Goal: Task Accomplishment & Management: Use online tool/utility

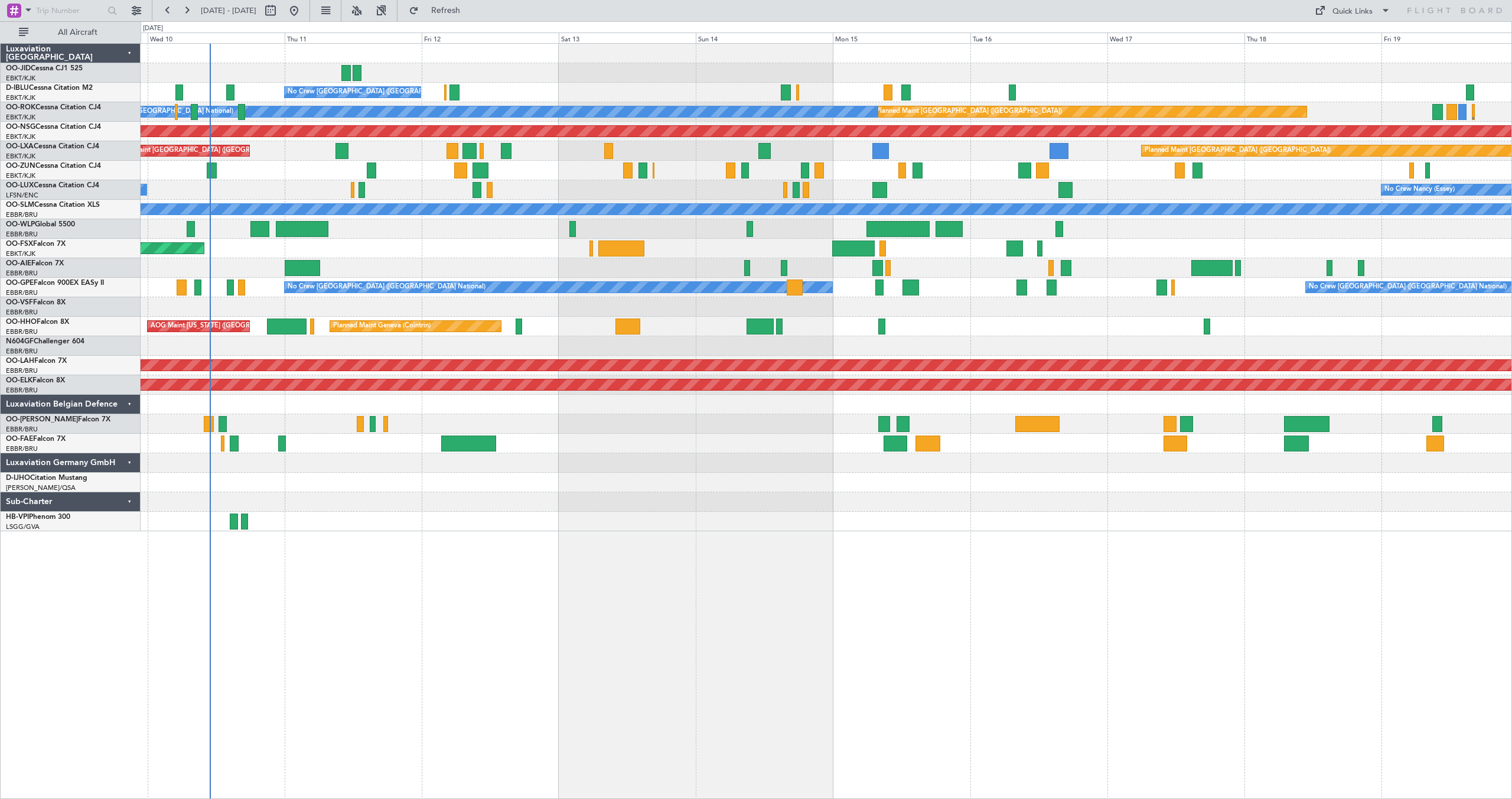
click at [671, 68] on div at bounding box center [825, 72] width 1371 height 20
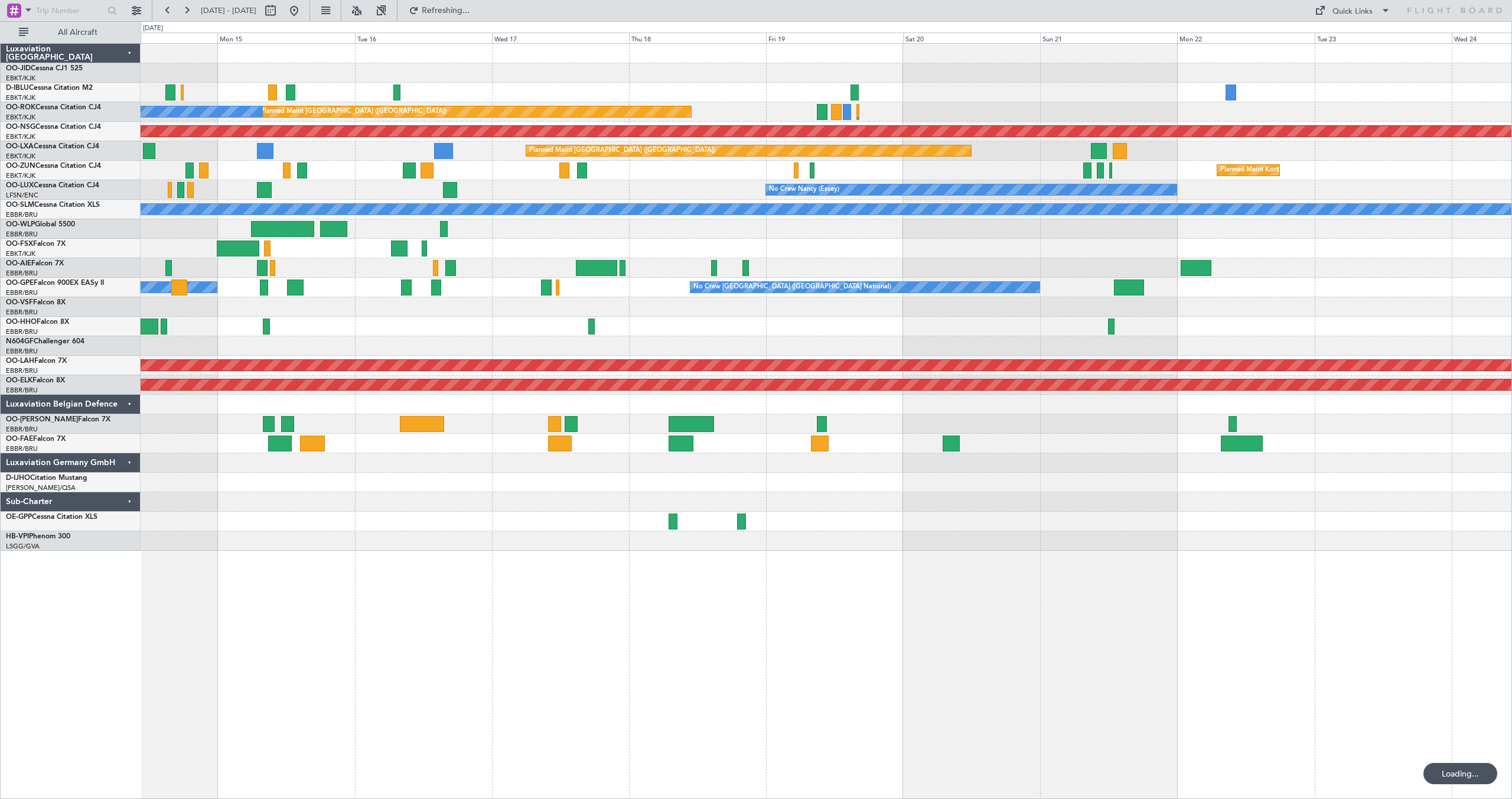
click at [713, 167] on div "No Crew [GEOGRAPHIC_DATA] ([GEOGRAPHIC_DATA] National) Planned Maint [GEOGRAPHI…" at bounding box center [825, 297] width 1371 height 507
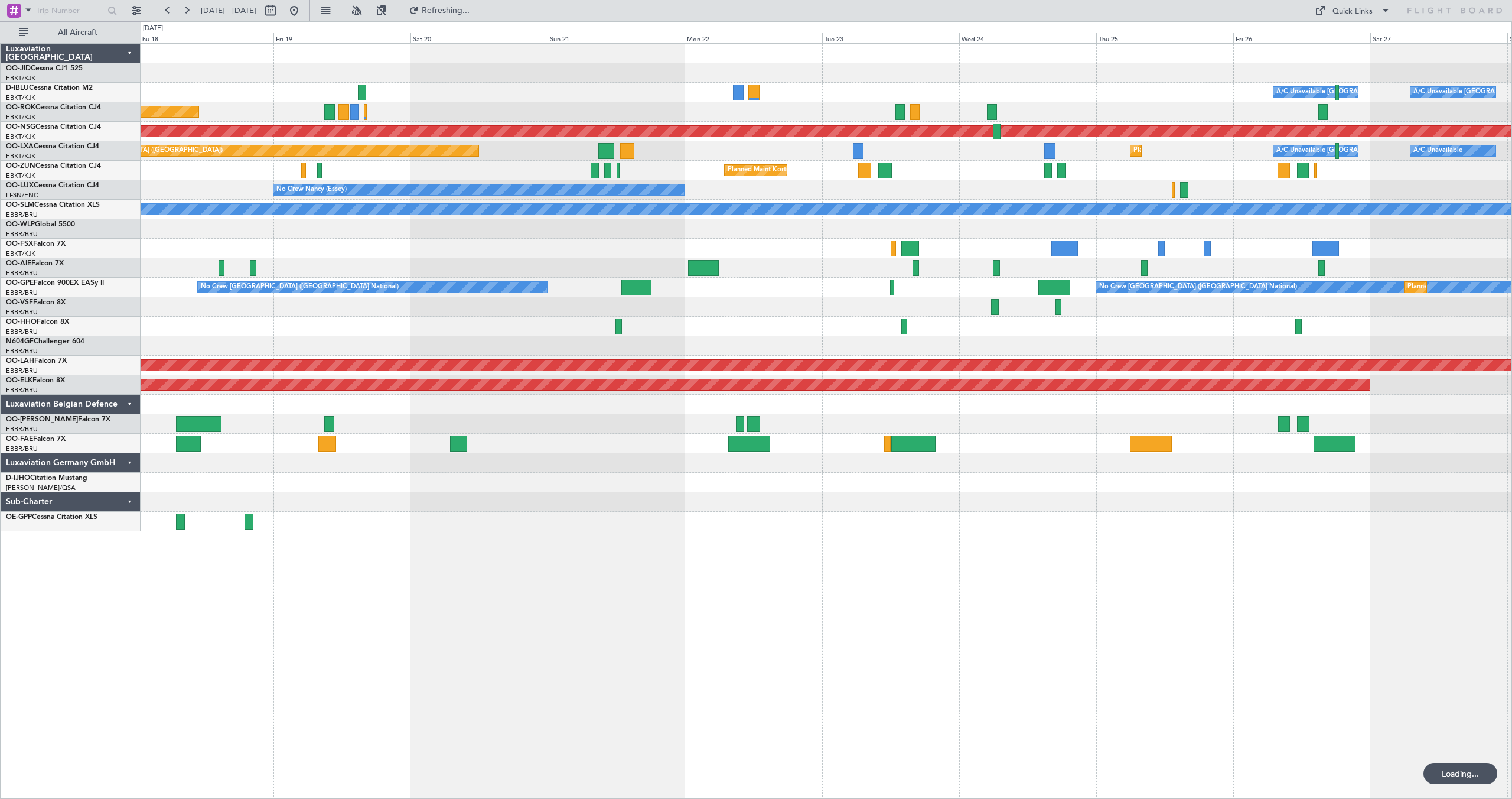
click at [725, 148] on div "Planned Maint [GEOGRAPHIC_DATA] ([GEOGRAPHIC_DATA]) Planned Maint [GEOGRAPHIC_D…" at bounding box center [825, 151] width 1371 height 20
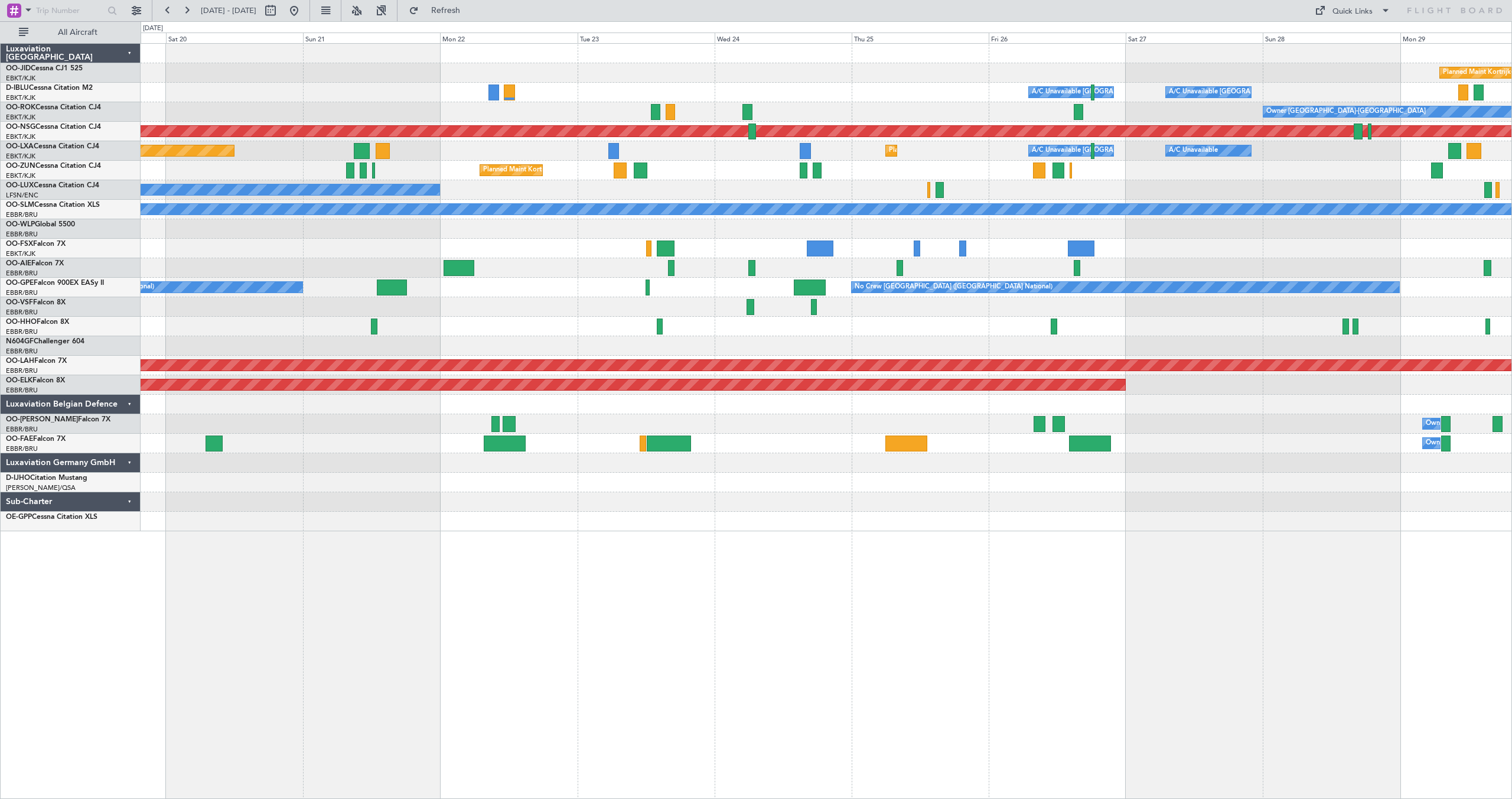
click at [1006, 170] on div "Planned Maint Kortrijk-[GEOGRAPHIC_DATA] A/C Unavailable [GEOGRAPHIC_DATA] ([GE…" at bounding box center [825, 288] width 1371 height 487
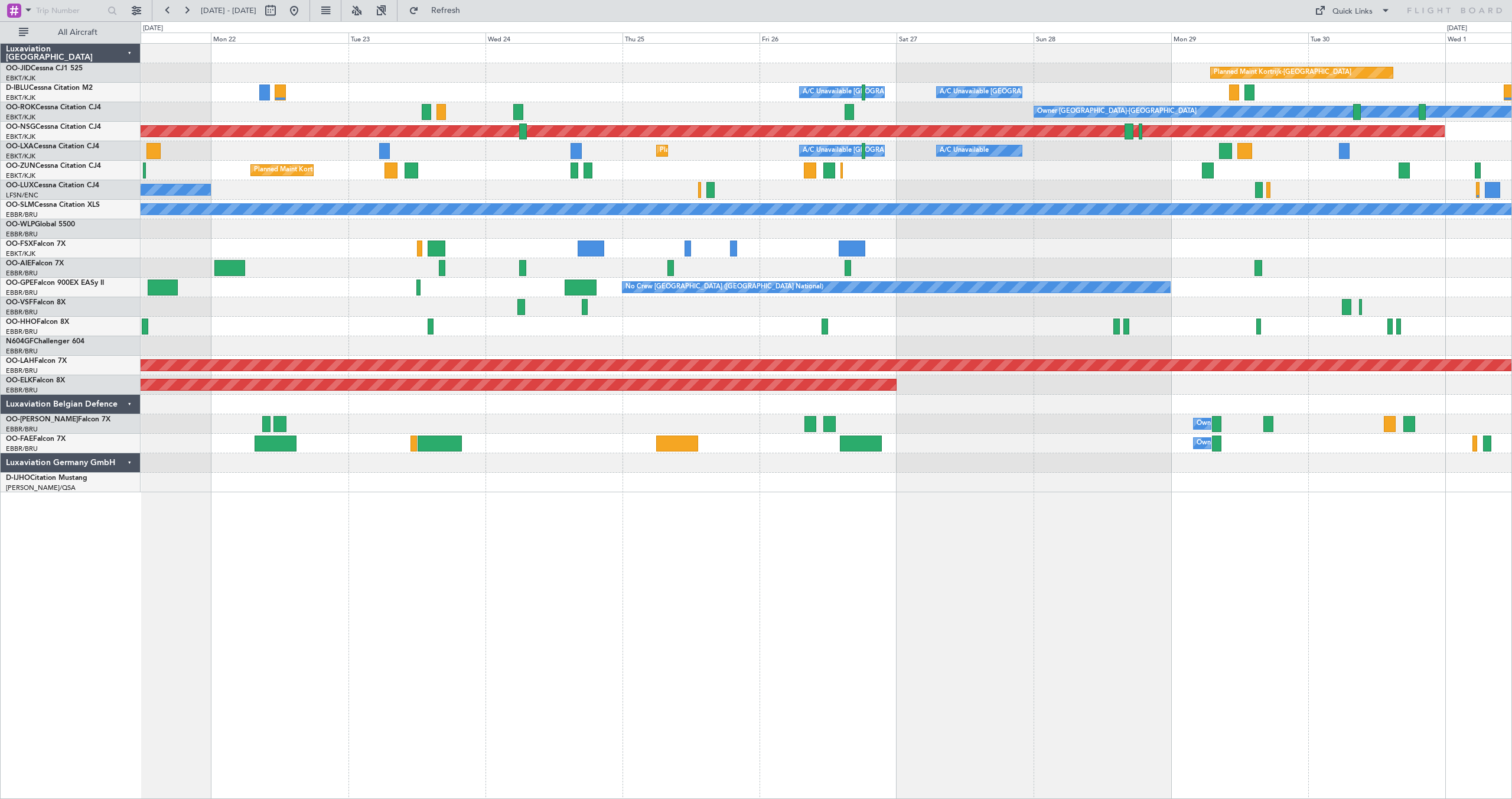
click at [944, 175] on div "Planned Maint Kortrijk-[GEOGRAPHIC_DATA]" at bounding box center [825, 170] width 1371 height 20
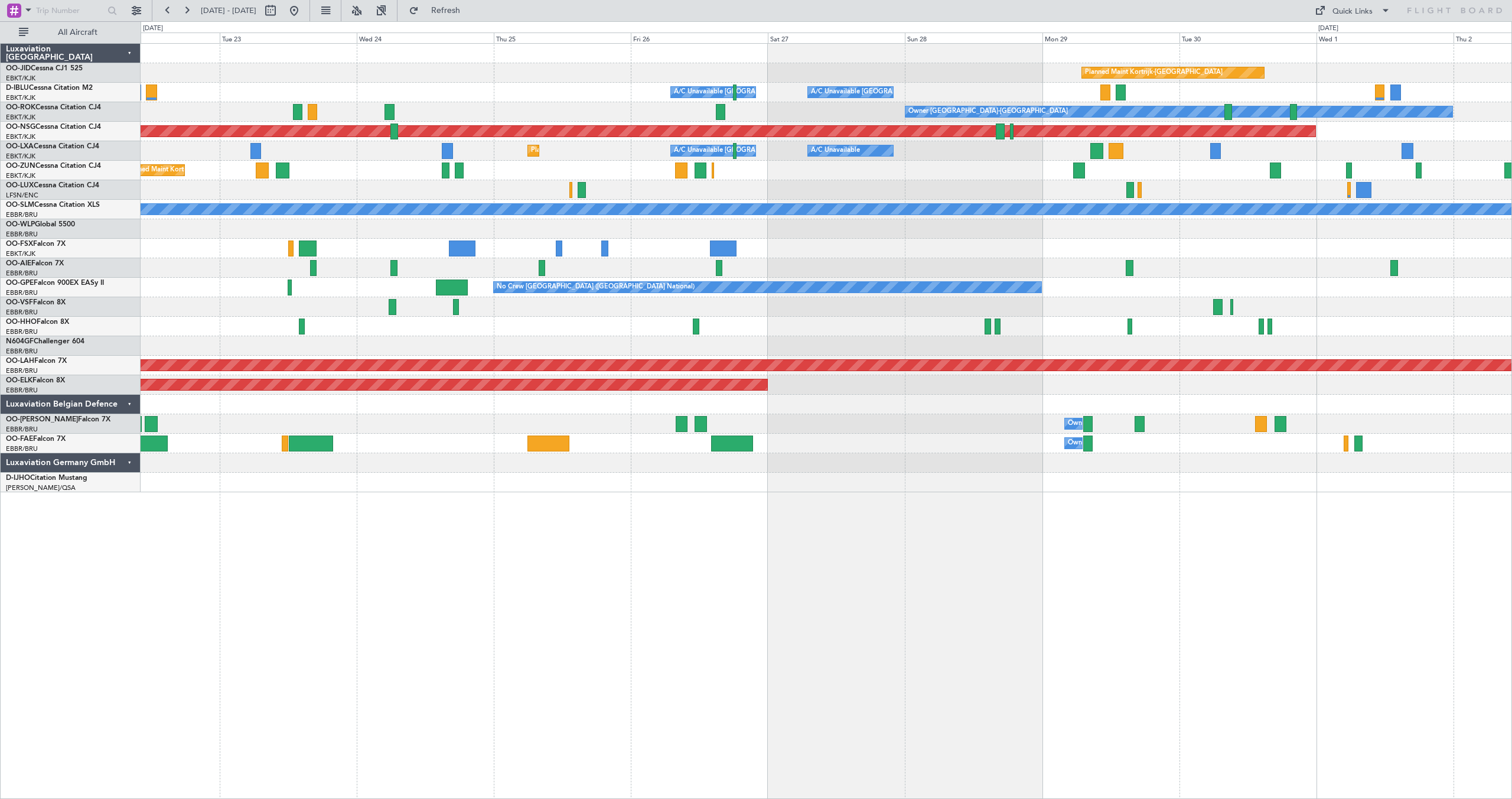
click at [1219, 186] on div "No Crew Nancy (Essey)" at bounding box center [825, 189] width 1371 height 20
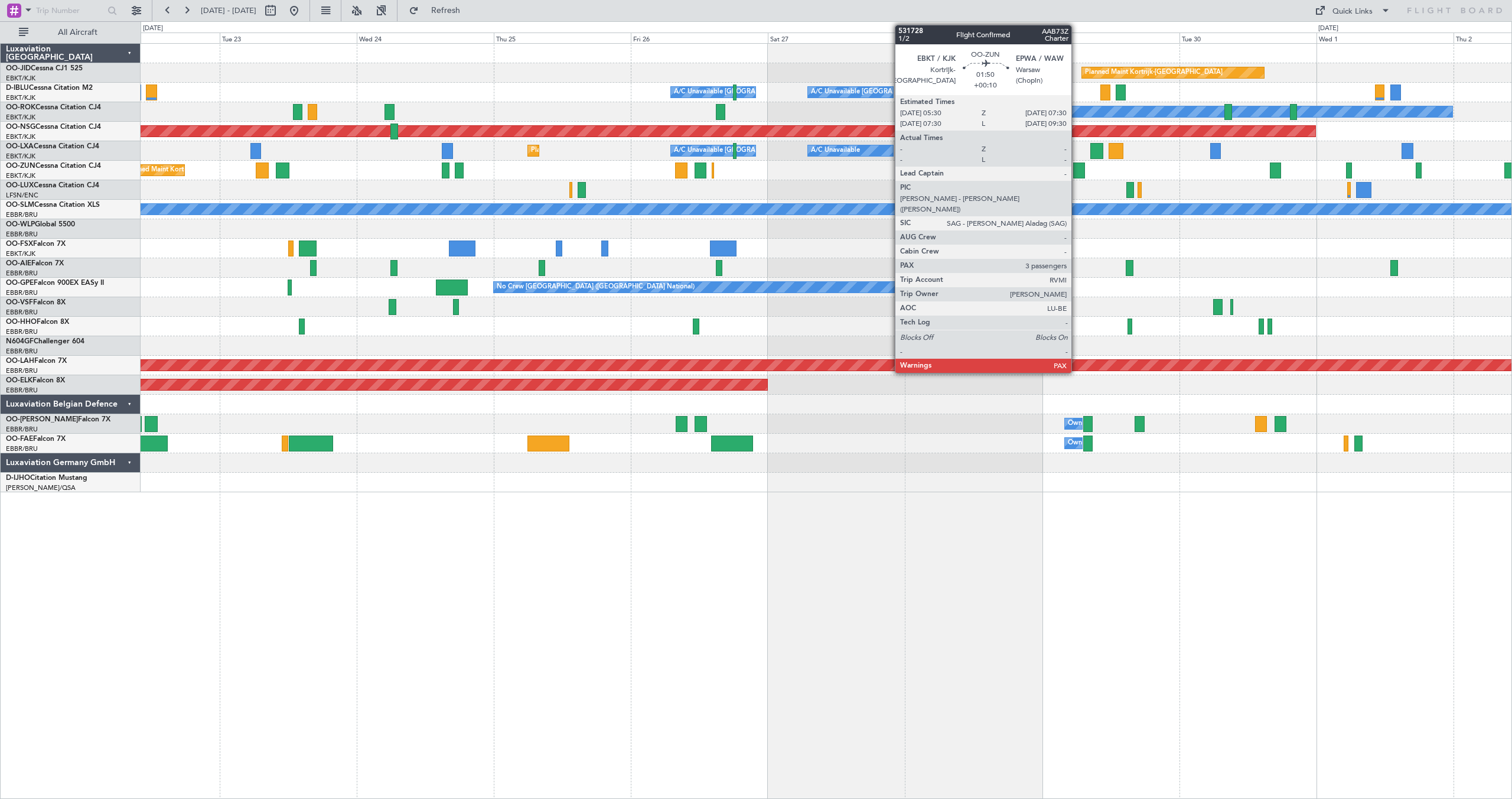
click at [1077, 169] on div at bounding box center [1079, 170] width 12 height 16
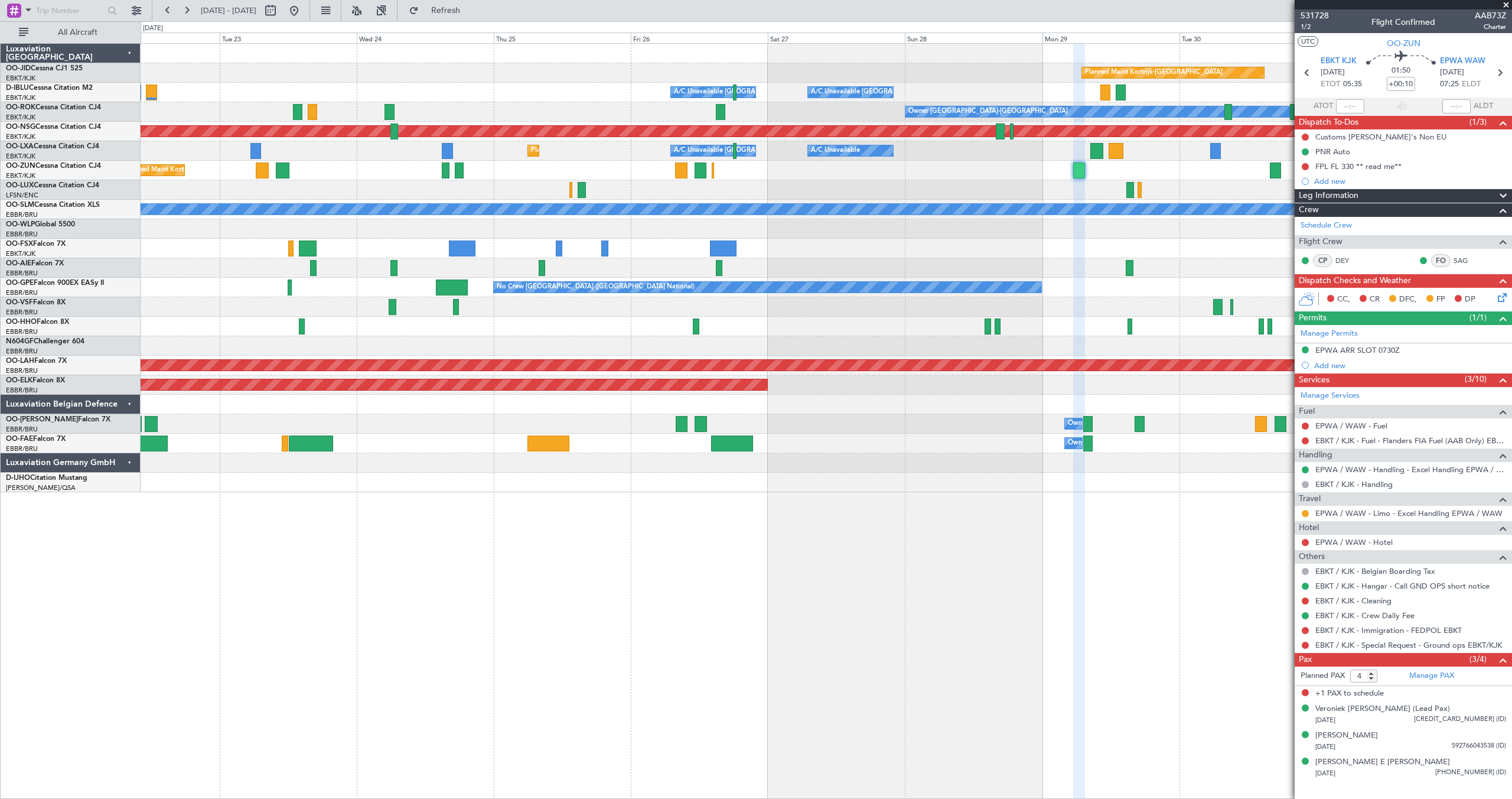
click at [1506, 4] on span at bounding box center [1506, 5] width 12 height 10
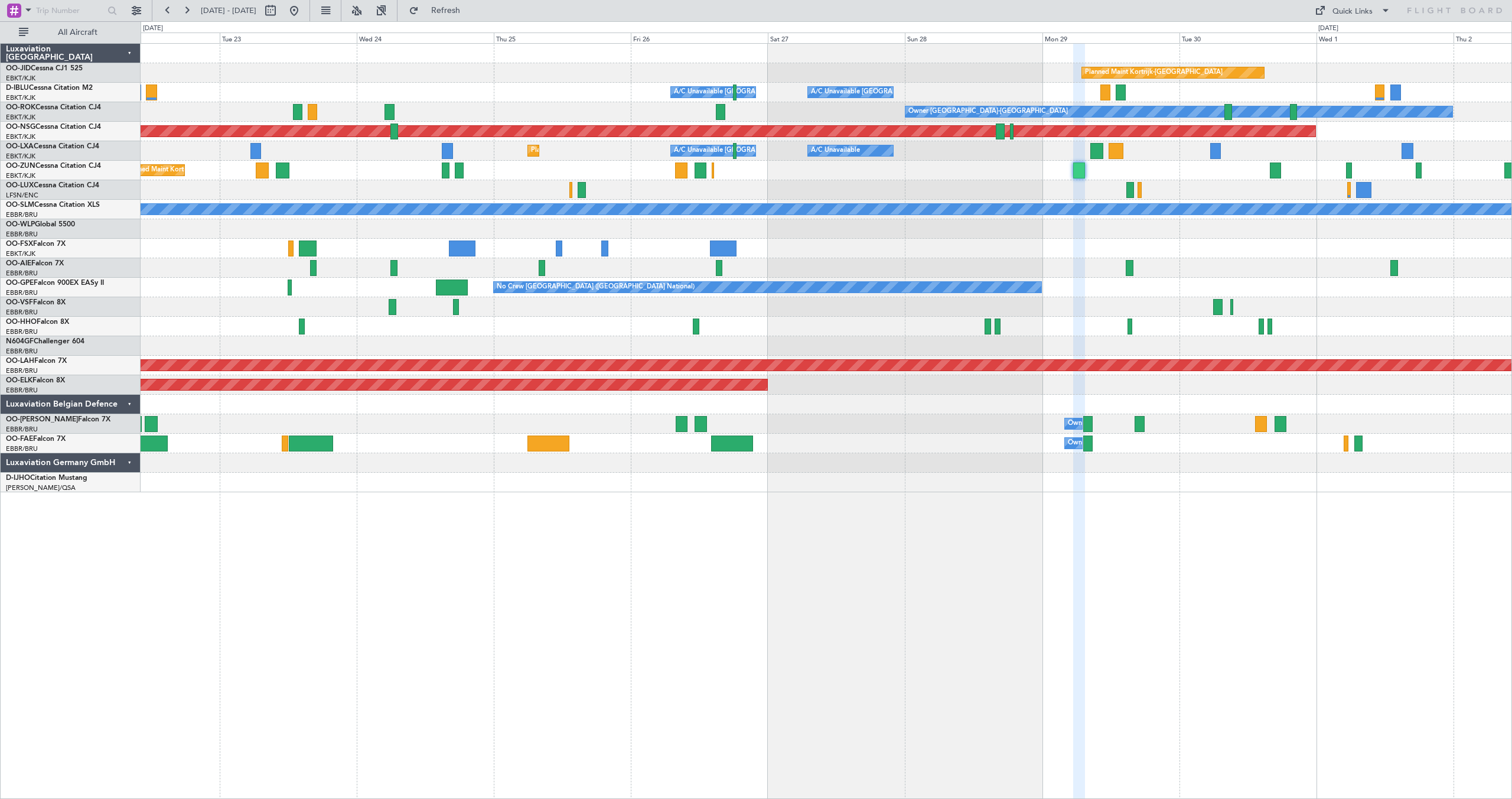
type input "0"
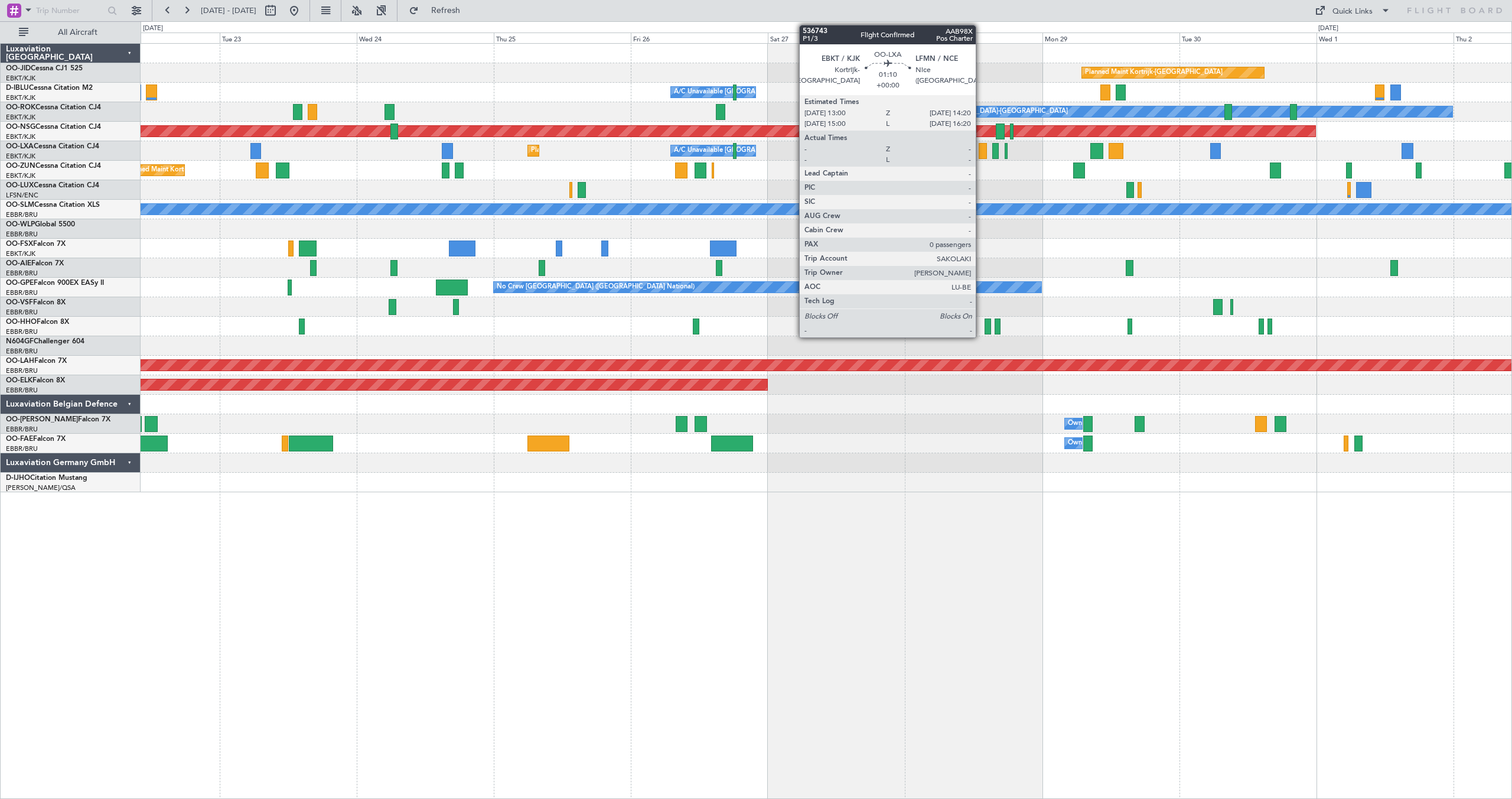
click at [980, 149] on div at bounding box center [982, 151] width 8 height 16
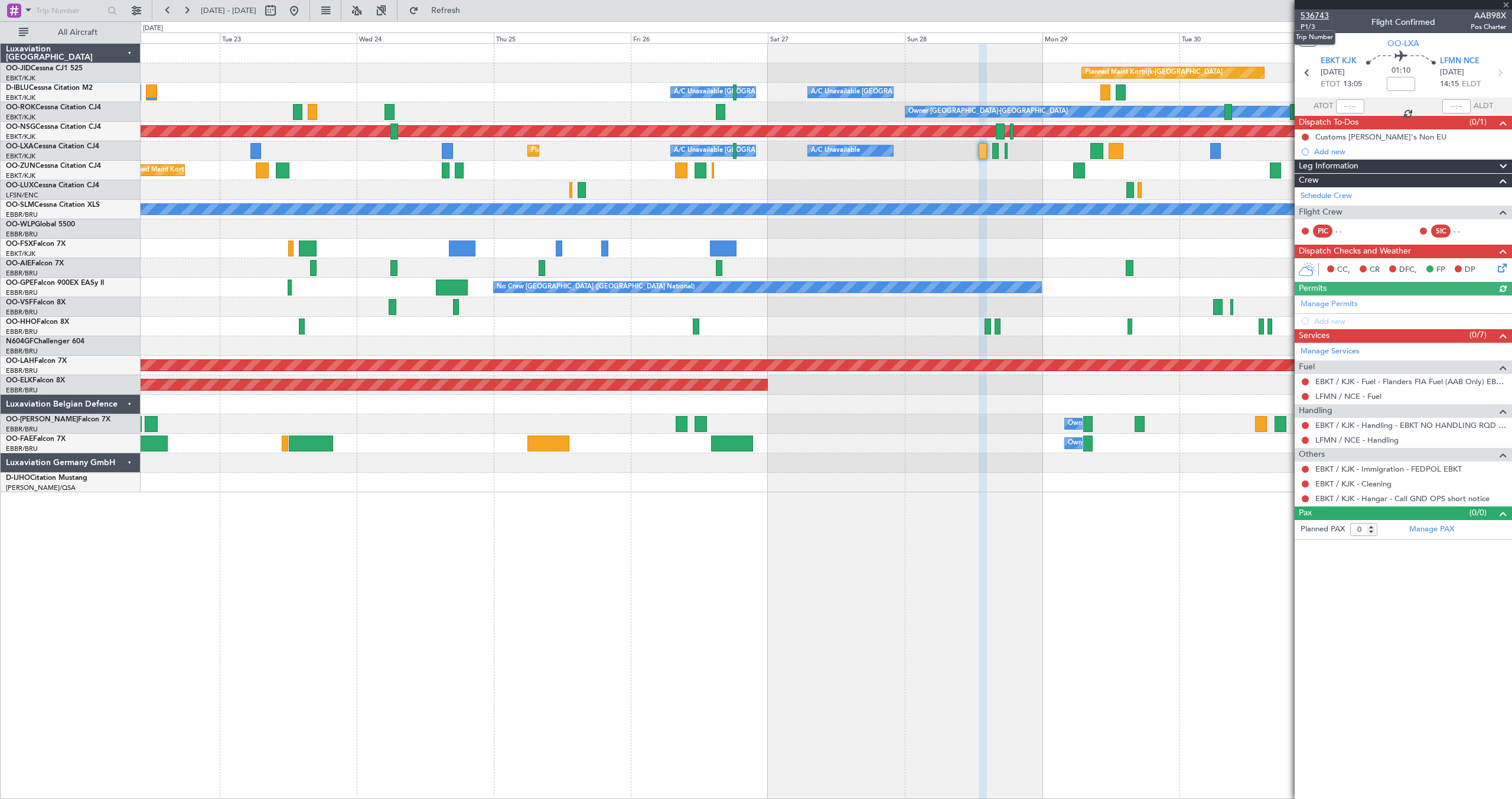
click at [1319, 13] on span "536743" at bounding box center [1314, 15] width 28 height 12
click at [304, 7] on button at bounding box center [294, 10] width 19 height 19
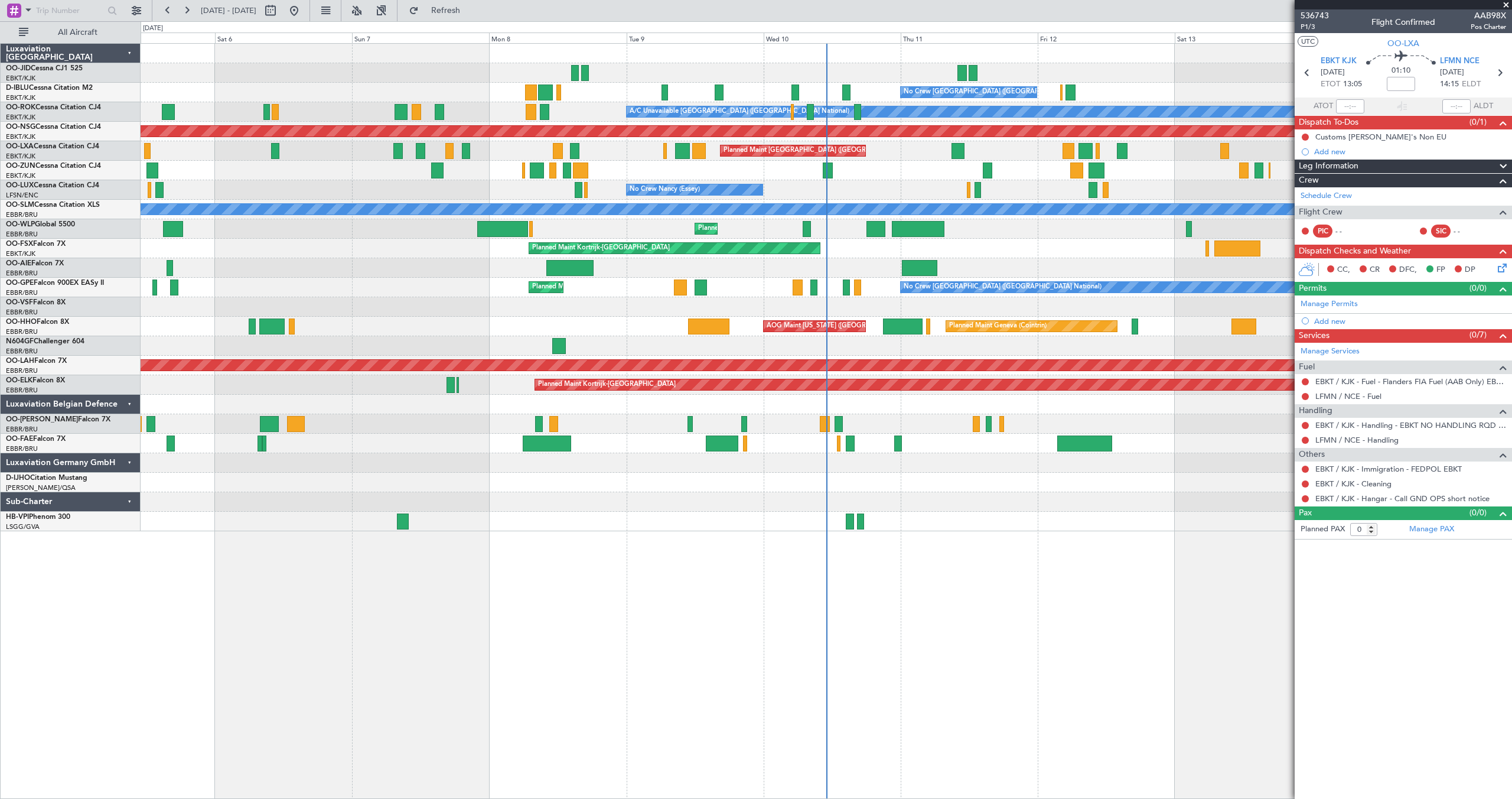
click at [1507, 3] on span at bounding box center [1506, 5] width 12 height 10
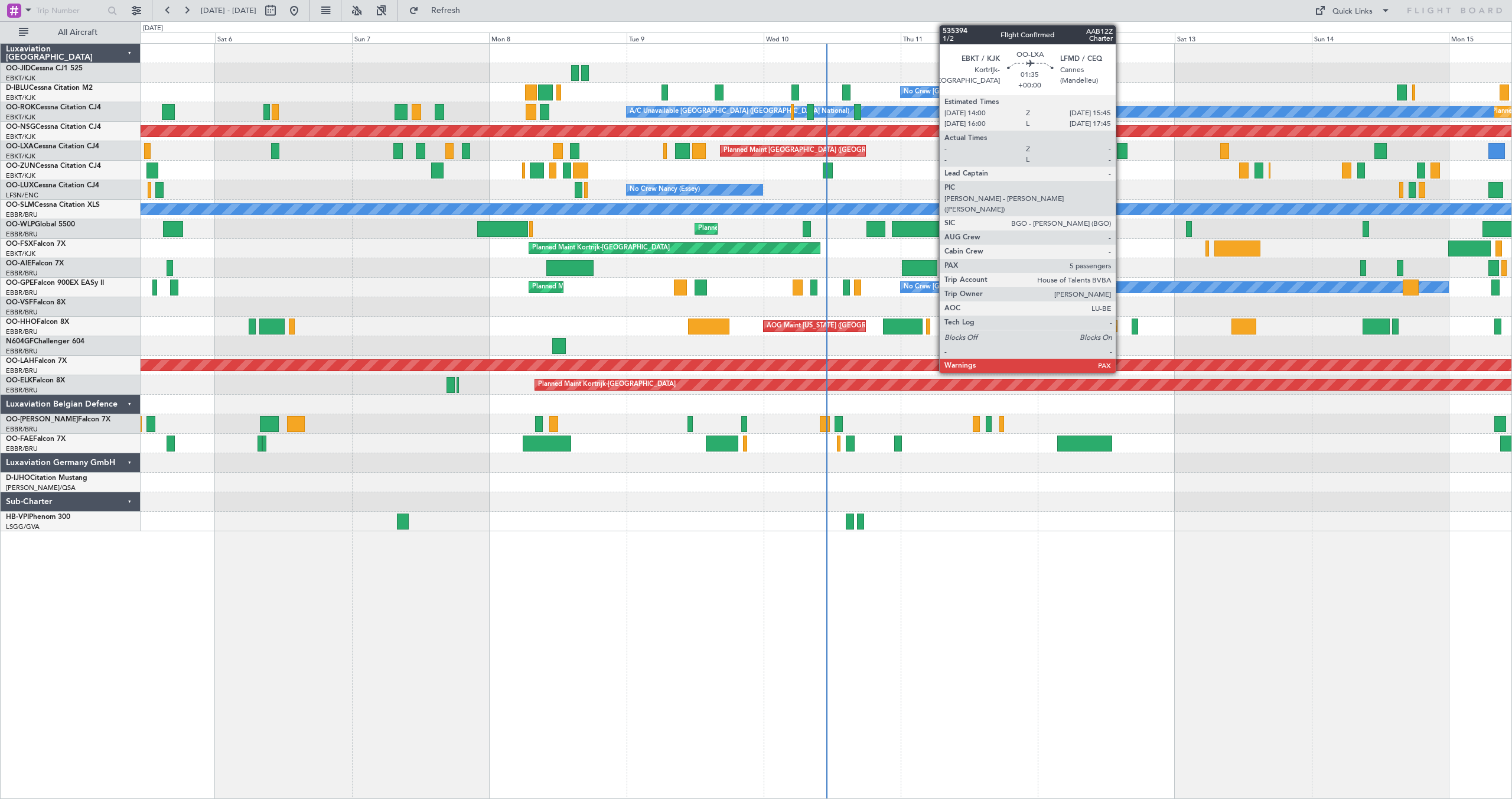
click at [1120, 150] on div at bounding box center [1122, 151] width 10 height 16
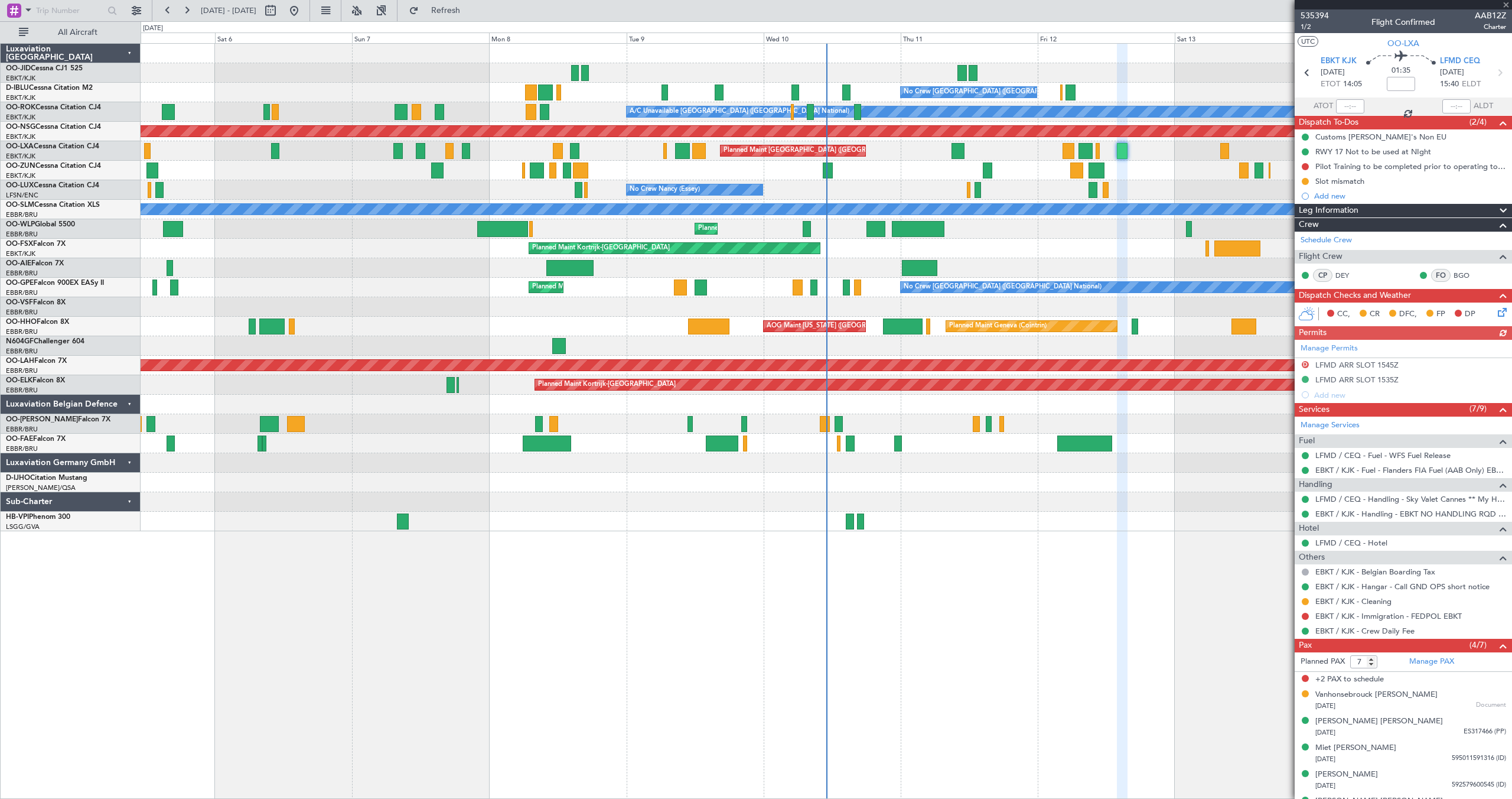
scroll to position [22, 0]
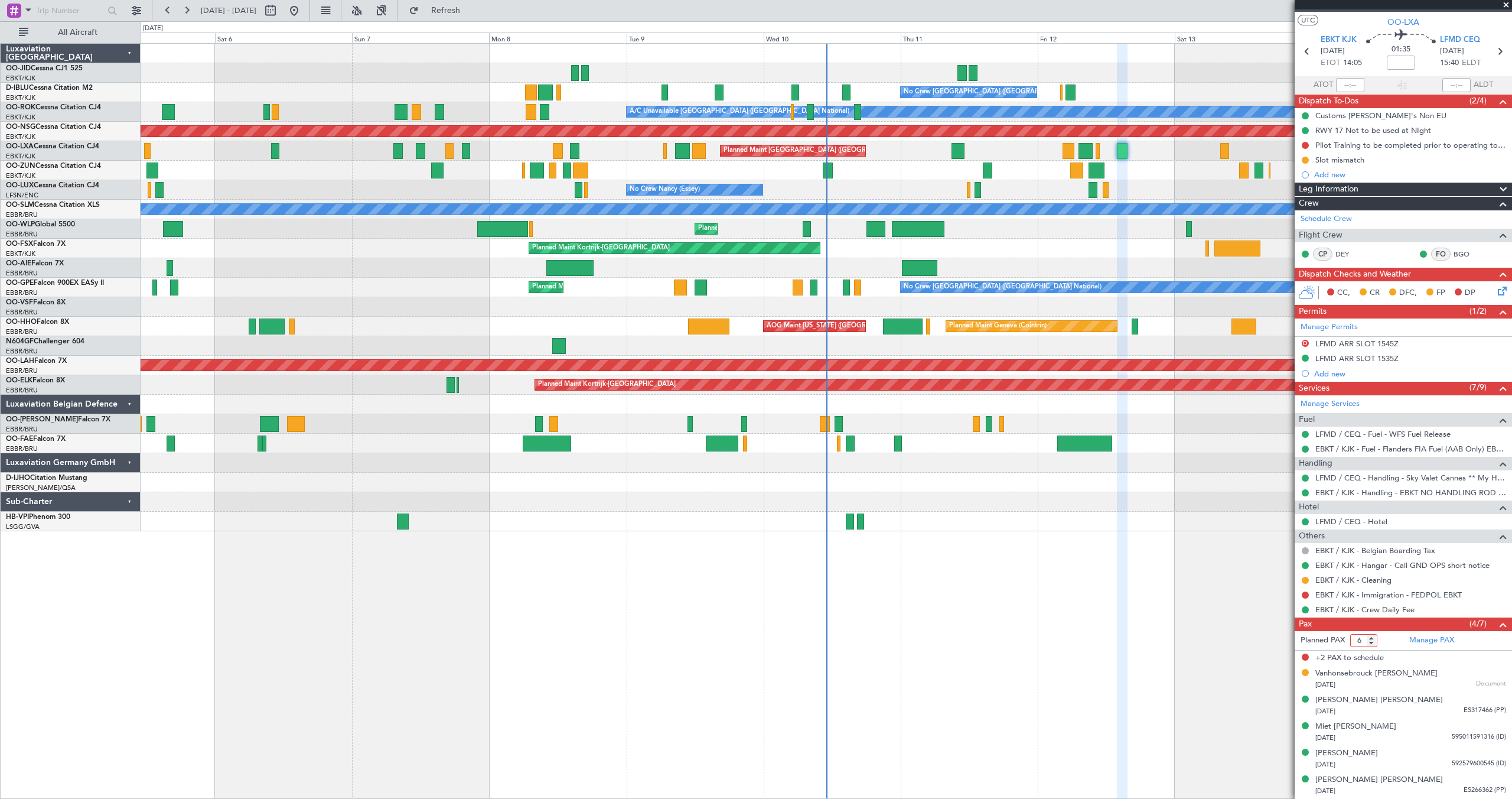
click at [1369, 644] on input "6" at bounding box center [1364, 640] width 28 height 13
type input "5"
click at [1369, 644] on input "5" at bounding box center [1364, 640] width 28 height 13
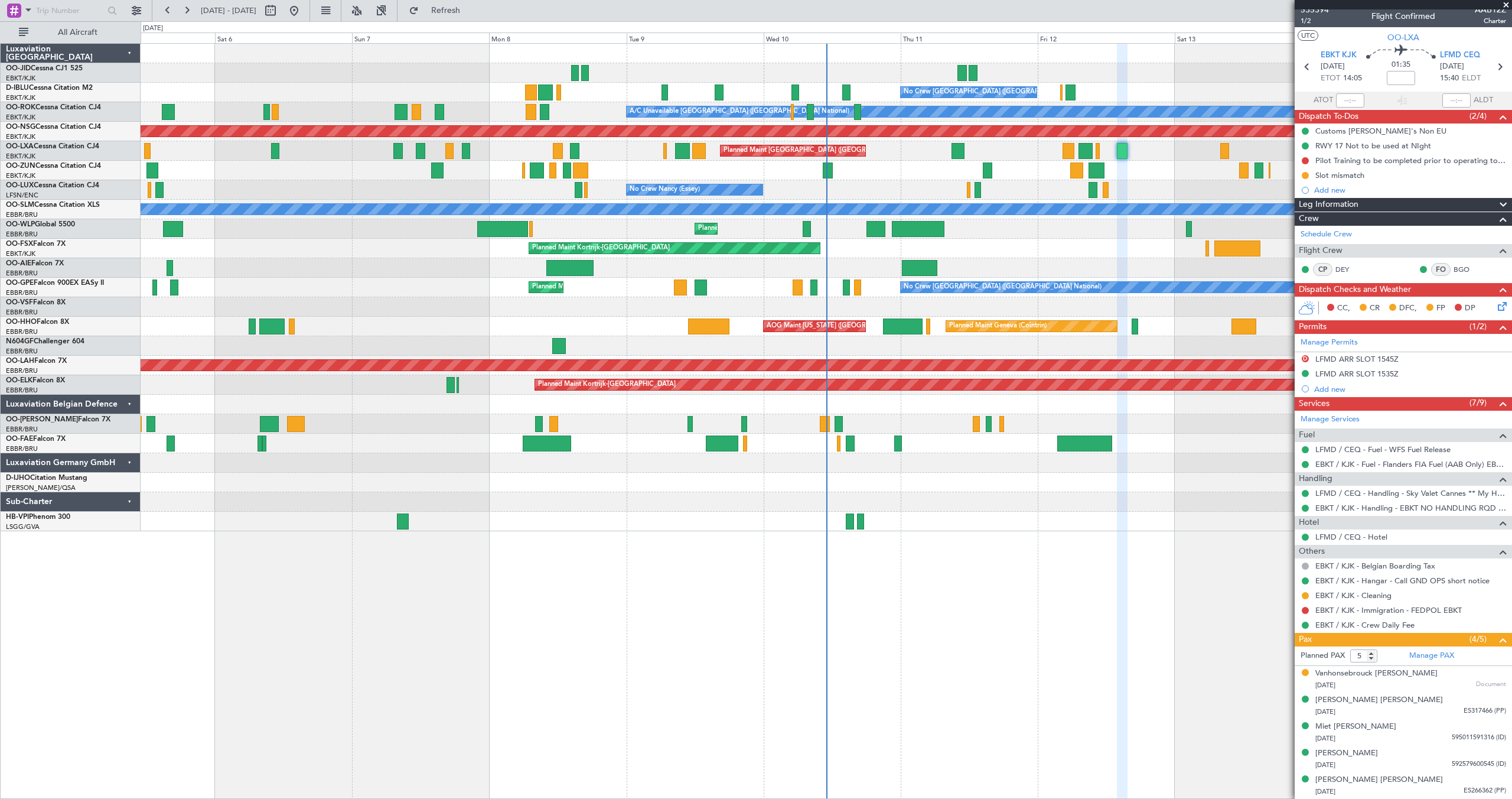
scroll to position [0, 0]
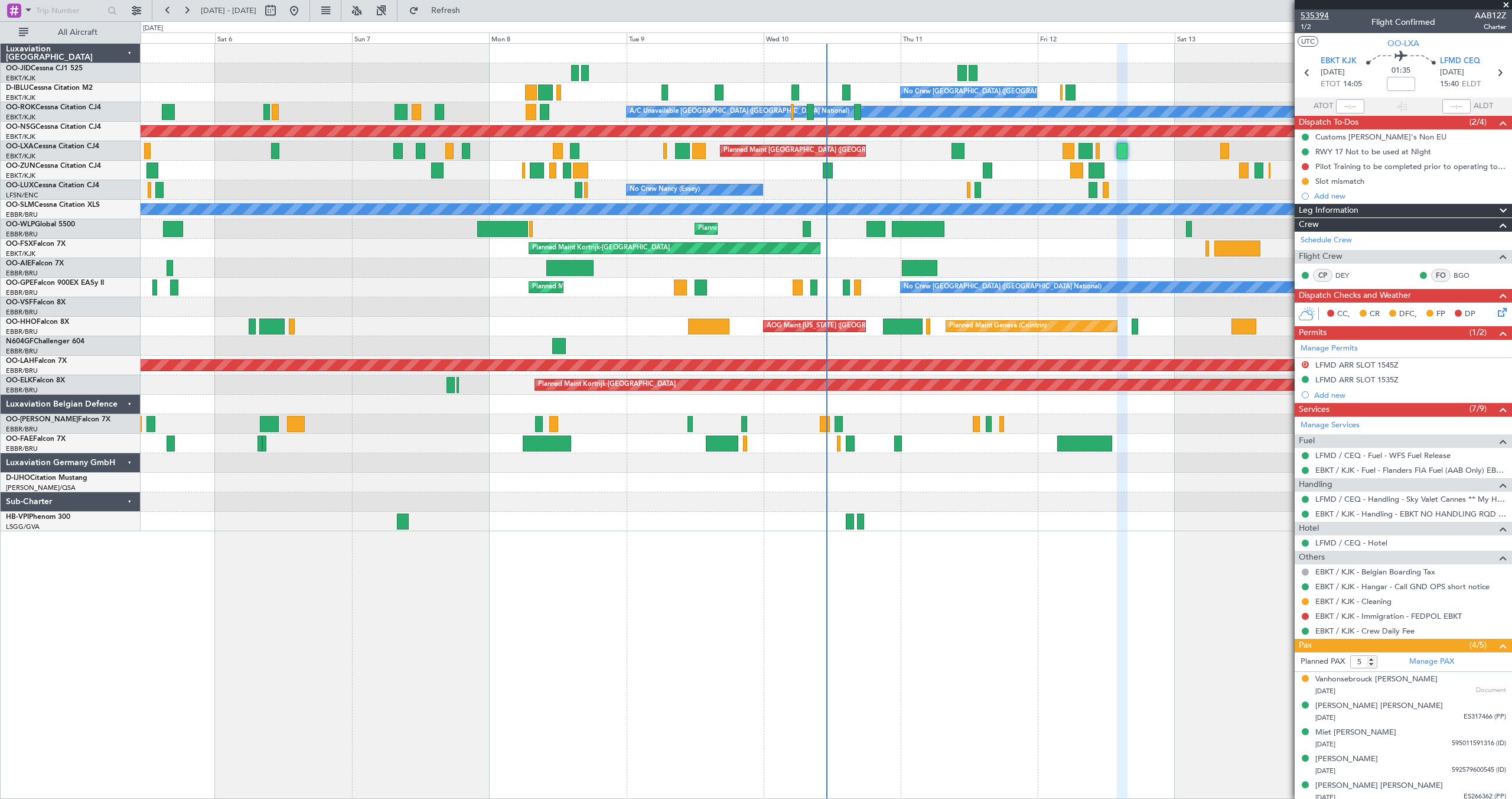
click at [1324, 15] on span "535394" at bounding box center [1314, 15] width 28 height 12
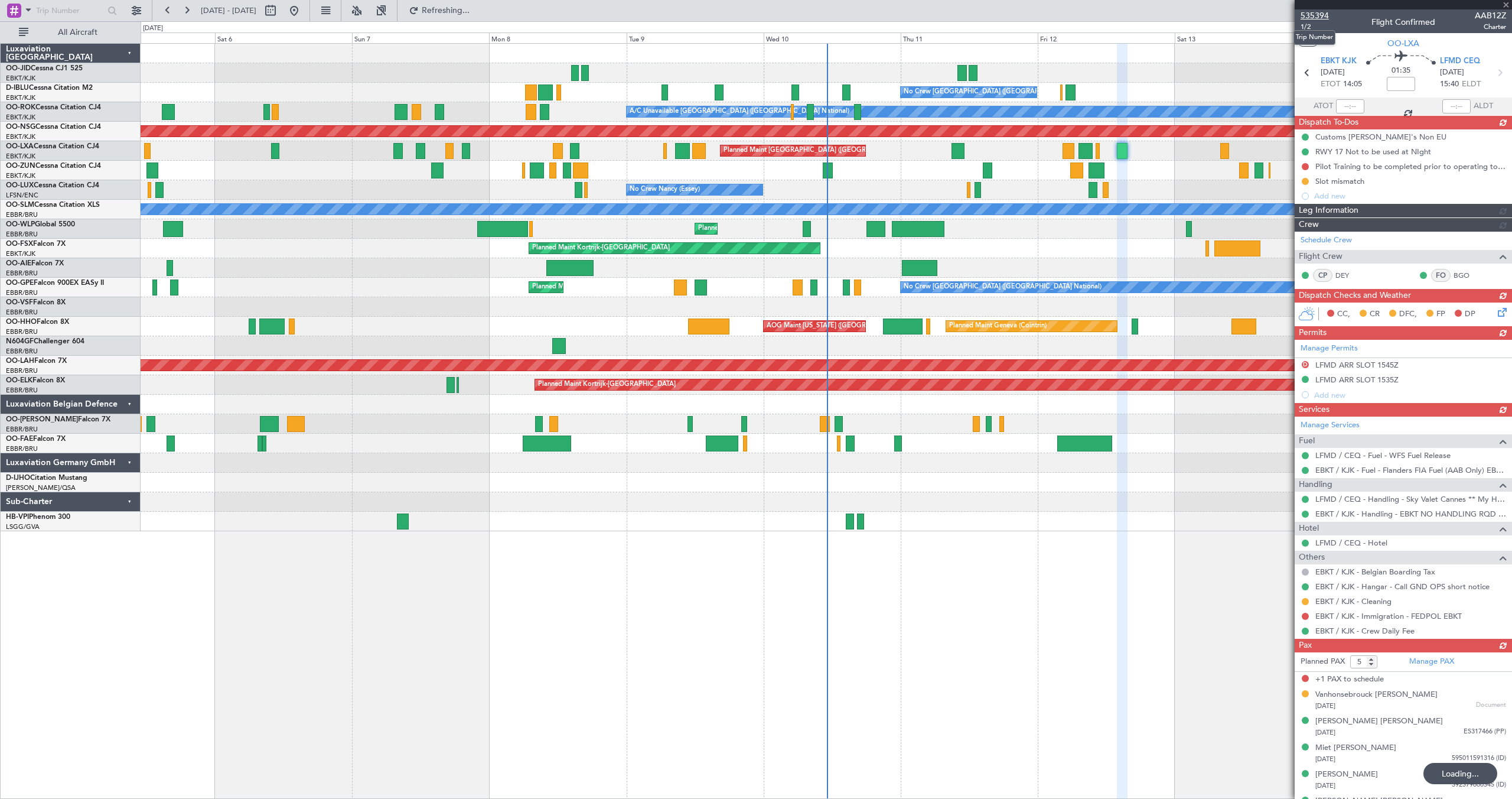
type input "6"
